Goal: Subscribe to service/newsletter

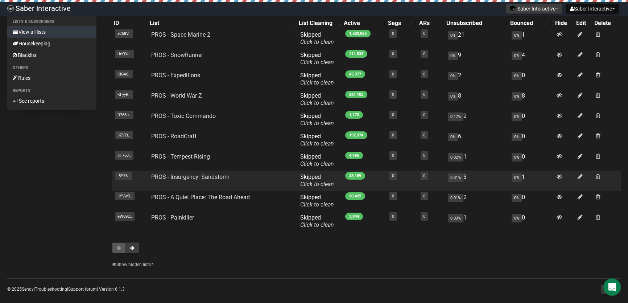
scroll to position [73, 0]
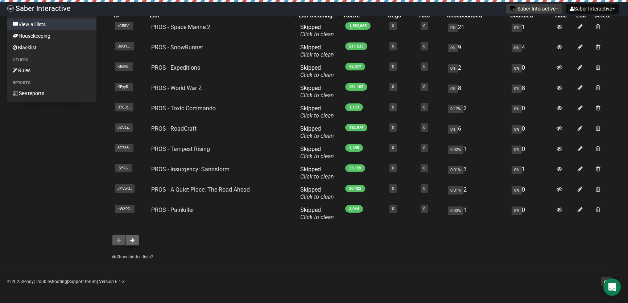
click at [132, 237] on span at bounding box center [132, 239] width 4 height 5
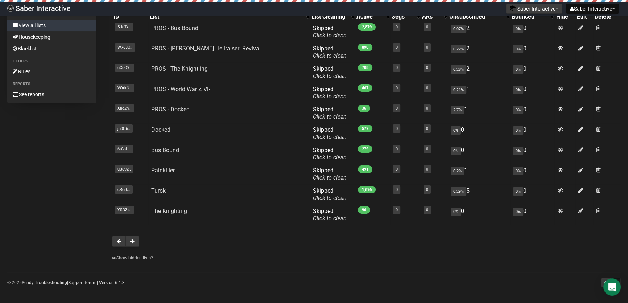
scroll to position [73, 0]
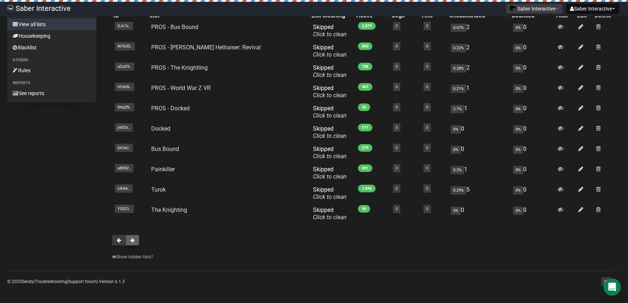
click at [133, 240] on span at bounding box center [132, 239] width 4 height 5
